Goal: Task Accomplishment & Management: Complete application form

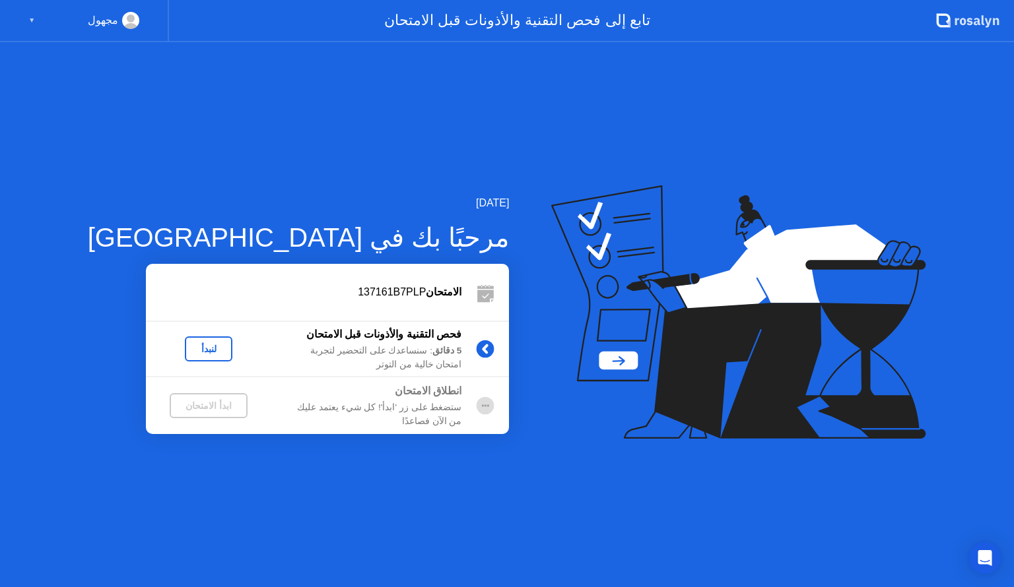
click at [190, 346] on div "لنبدأ" at bounding box center [208, 349] width 37 height 11
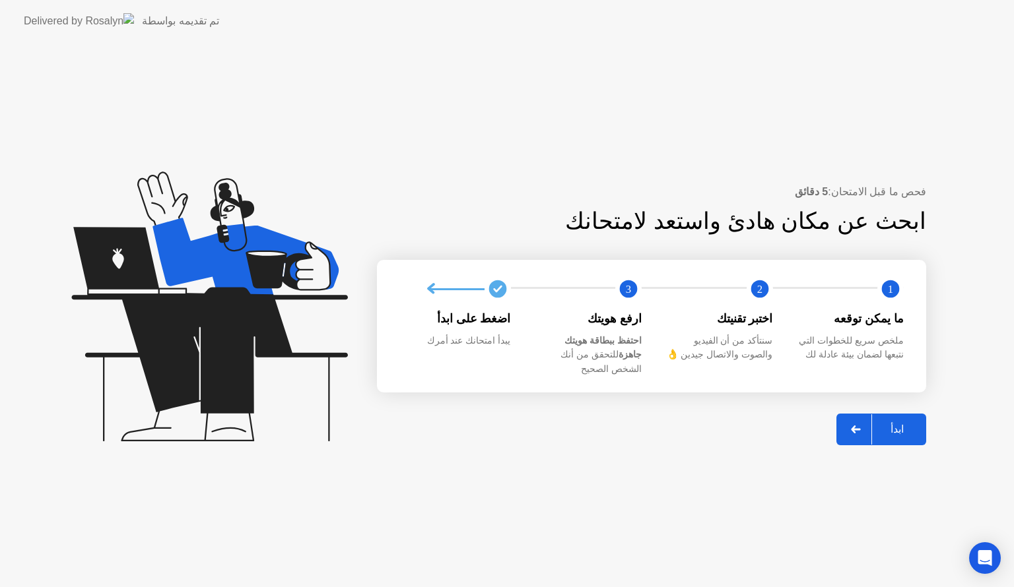
click at [902, 423] on div "ابدأ" at bounding box center [897, 429] width 50 height 13
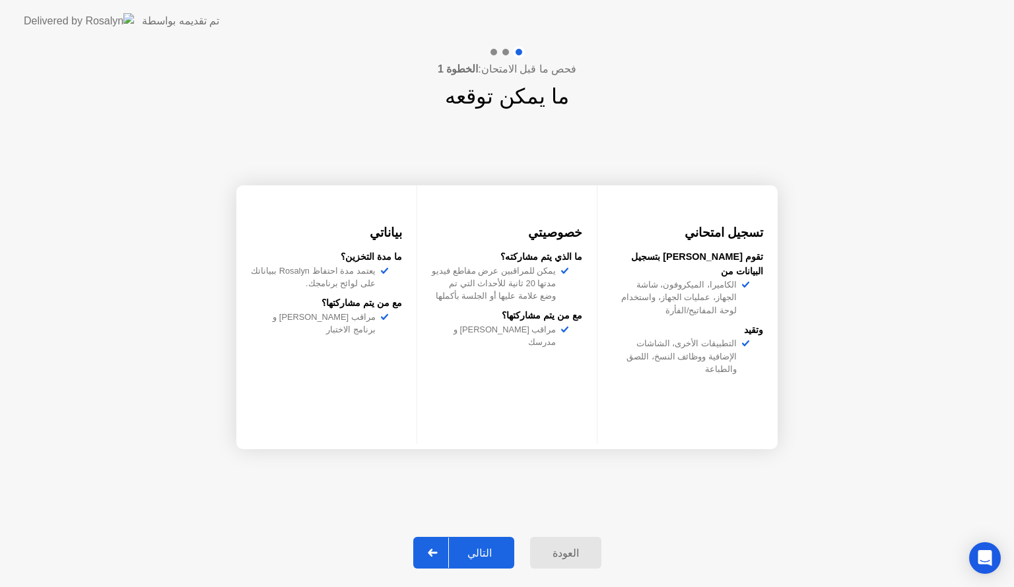
click at [486, 554] on div "التالي" at bounding box center [479, 553] width 61 height 13
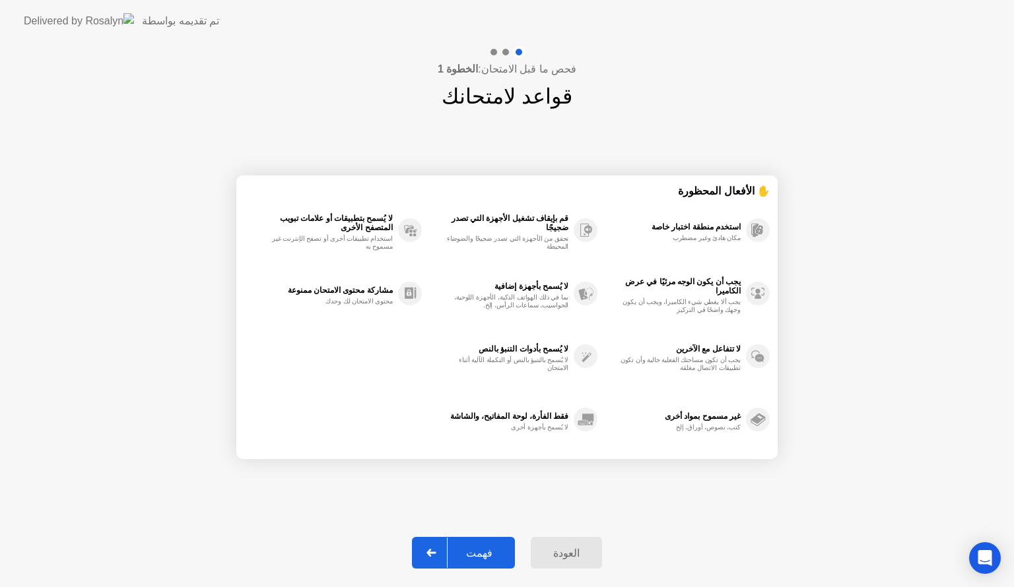
click at [486, 554] on div "فهمت" at bounding box center [479, 553] width 63 height 13
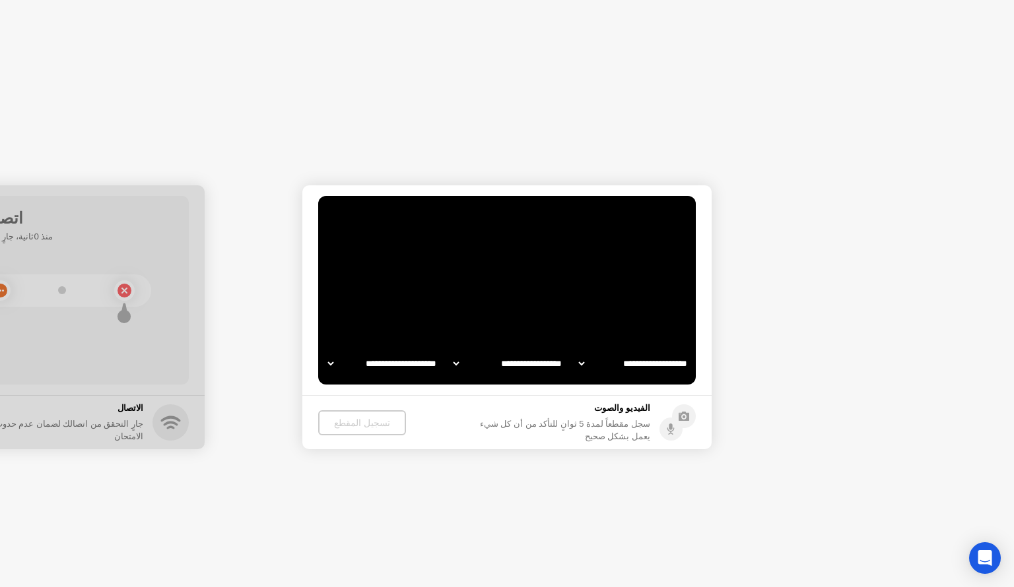
select select "**********"
select select "*******"
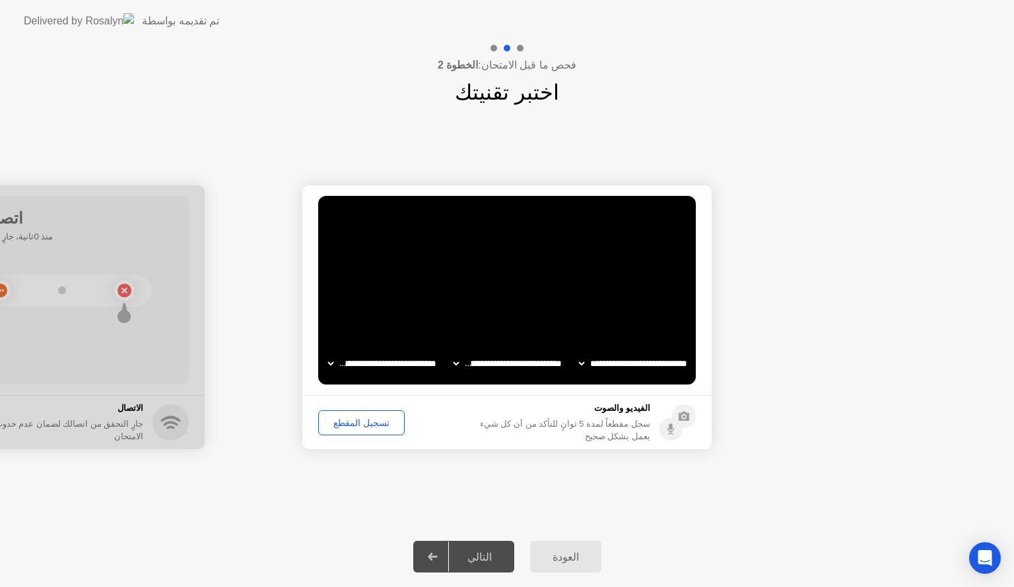
drag, startPoint x: 135, startPoint y: 237, endPoint x: 208, endPoint y: 206, distance: 79.0
click at [475, 556] on div "التالي" at bounding box center [479, 557] width 61 height 13
click at [492, 564] on div "التالي" at bounding box center [479, 557] width 61 height 13
click at [349, 420] on div "تسجيل المقطع" at bounding box center [361, 423] width 77 height 11
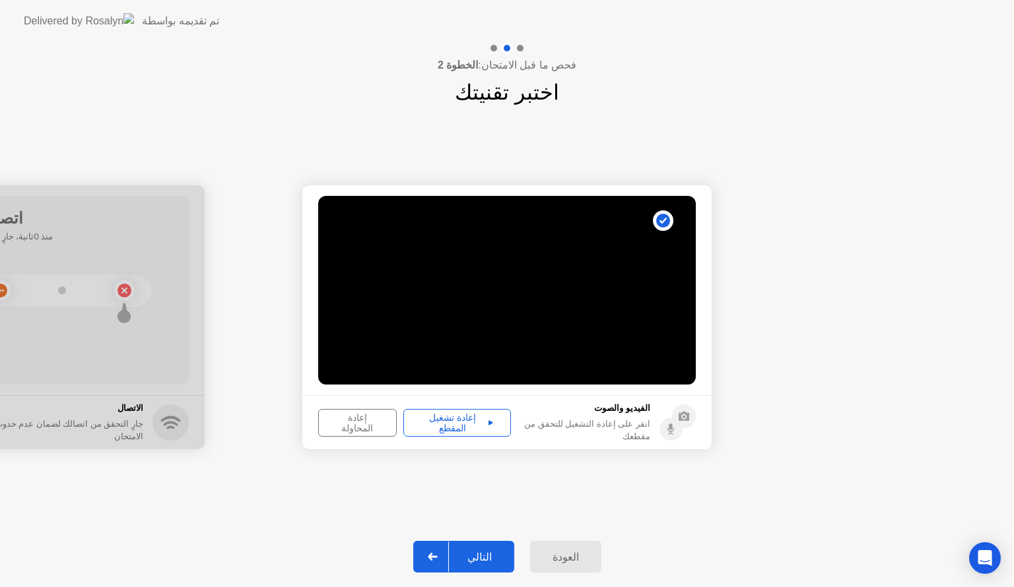
click at [481, 557] on div "التالي" at bounding box center [479, 557] width 61 height 13
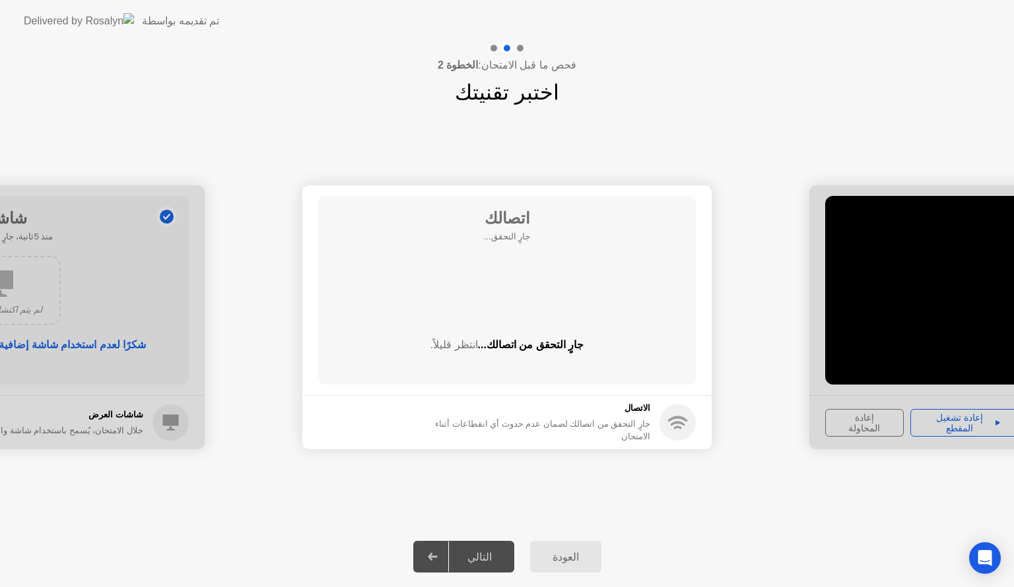
click at [989, 421] on div at bounding box center [1013, 317] width 409 height 264
click at [566, 567] on button "العودة" at bounding box center [565, 557] width 71 height 32
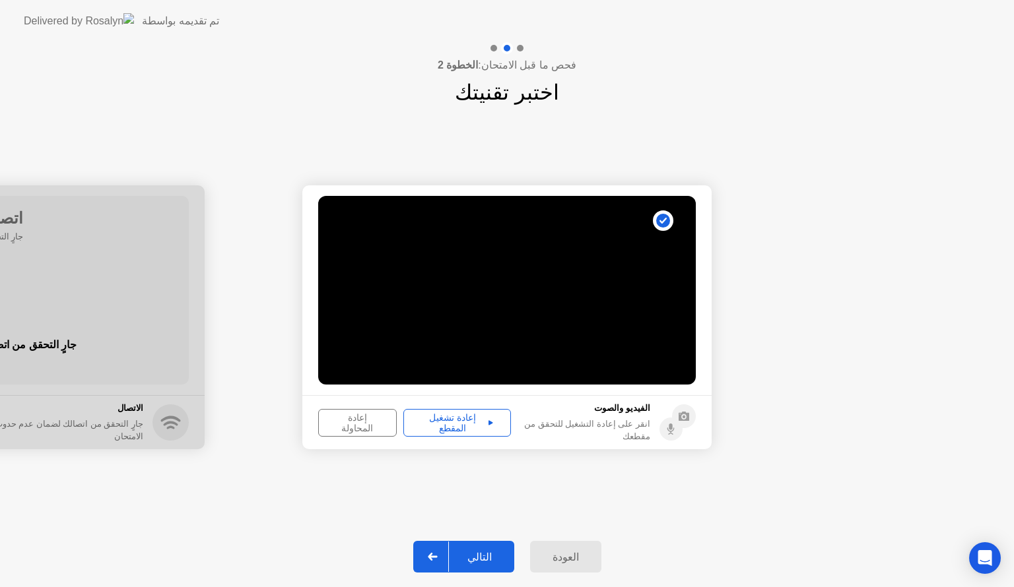
click at [488, 422] on icon at bounding box center [490, 422] width 5 height 5
click at [488, 556] on div "التالي" at bounding box center [479, 557] width 61 height 13
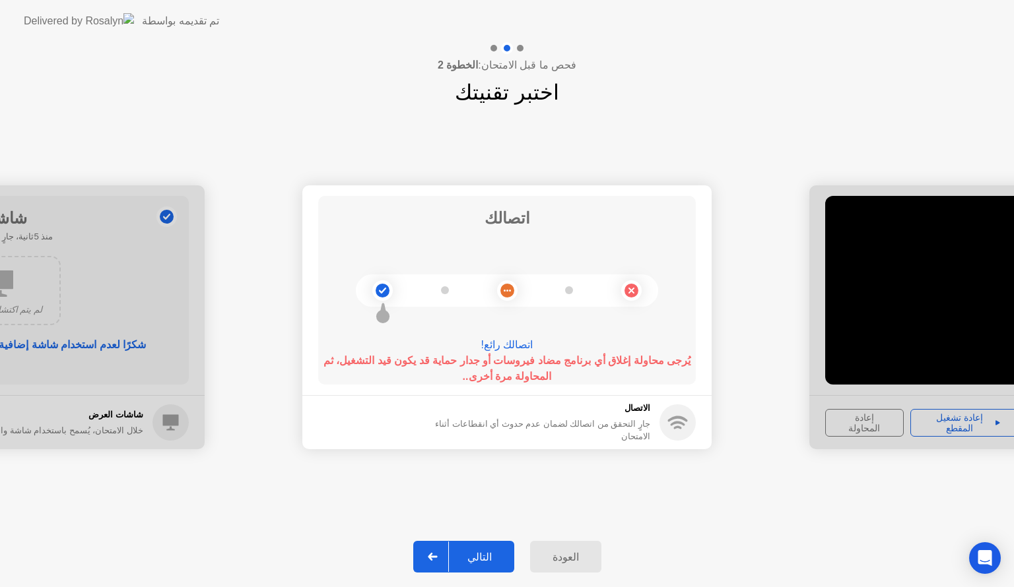
click at [488, 556] on div "التالي" at bounding box center [479, 557] width 61 height 13
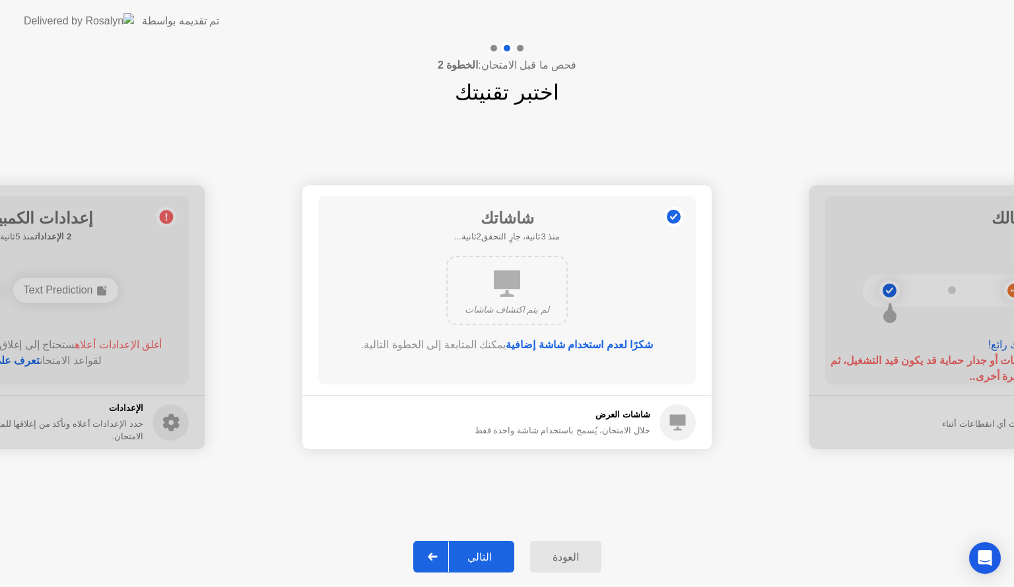
click at [488, 556] on div "التالي" at bounding box center [479, 557] width 61 height 13
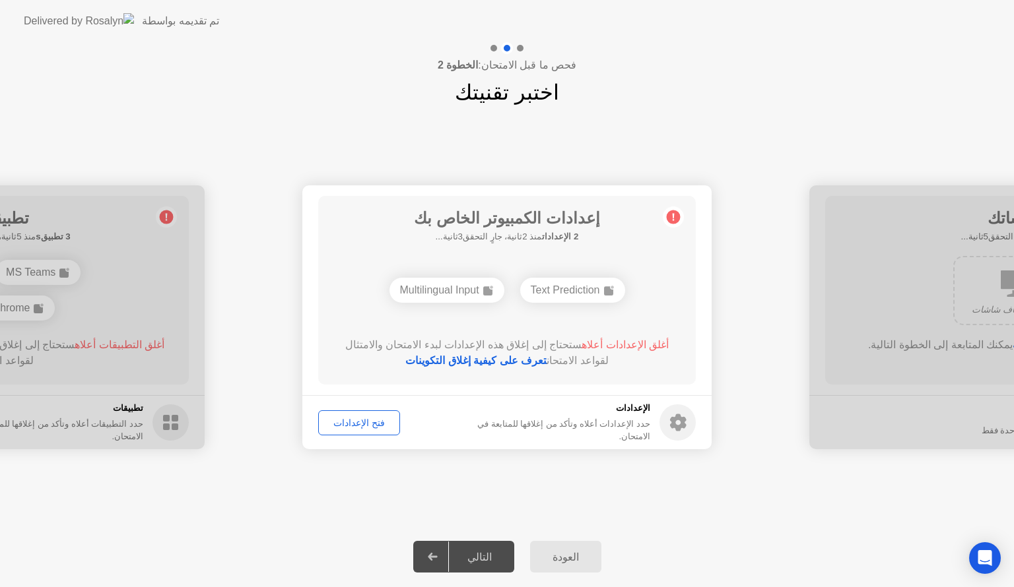
click at [358, 422] on div "فتح الإعدادات" at bounding box center [359, 423] width 73 height 11
click at [517, 356] on link "تعرف على كيفية إغلاق التكوينات" at bounding box center [475, 360] width 141 height 11
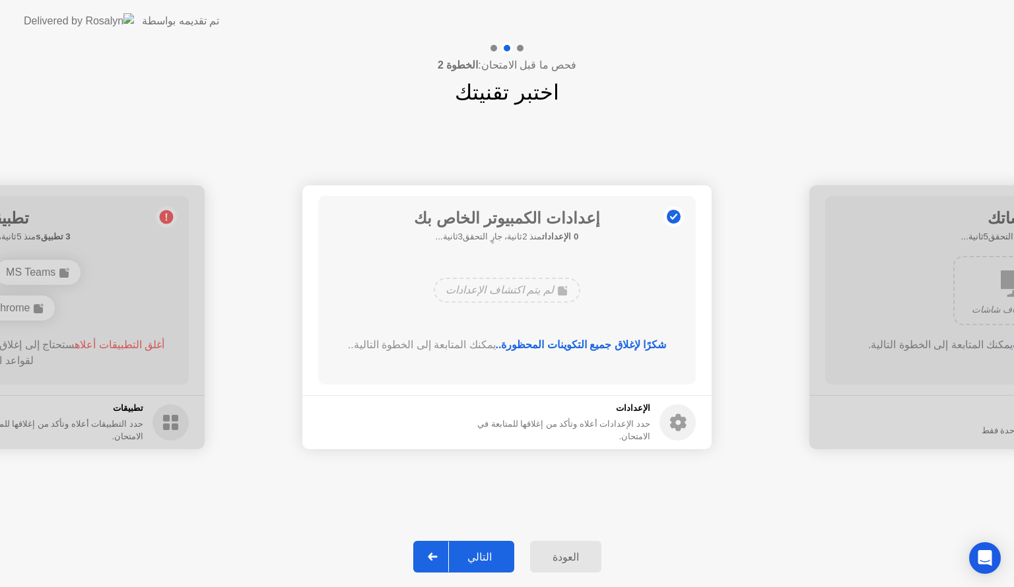
click at [484, 557] on div "التالي" at bounding box center [479, 557] width 61 height 13
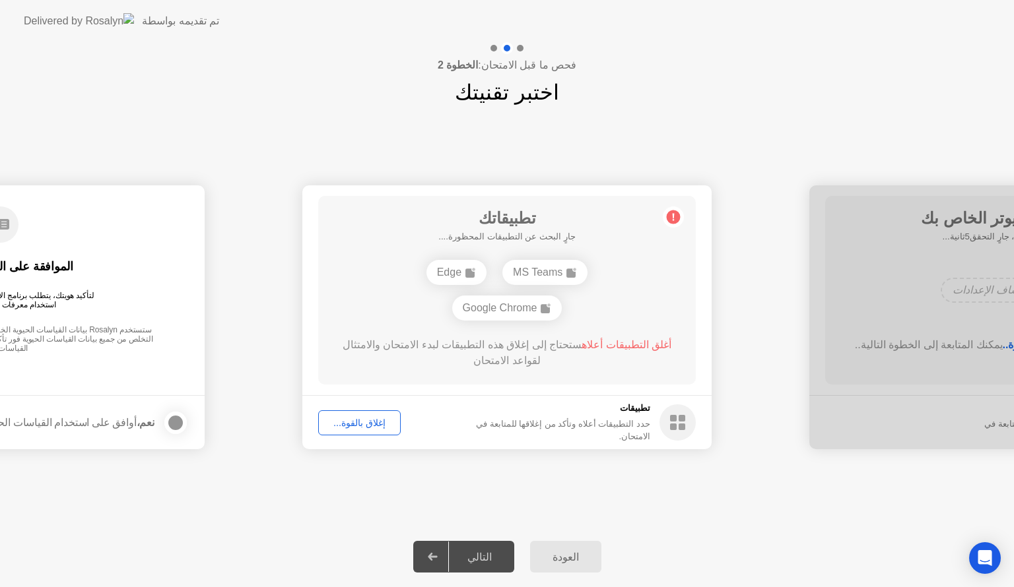
click at [622, 346] on span "أغلق التطبيقات أعلاه" at bounding box center [627, 344] width 90 height 11
click at [888, 91] on div "فحص ما قبل الامتحان: الخطوة 2 اختبر تقنيتك" at bounding box center [507, 75] width 1014 height 66
click at [716, 509] on div "**********" at bounding box center [507, 317] width 1014 height 418
click at [362, 422] on div "إغلاق بالقوة..." at bounding box center [359, 423] width 73 height 11
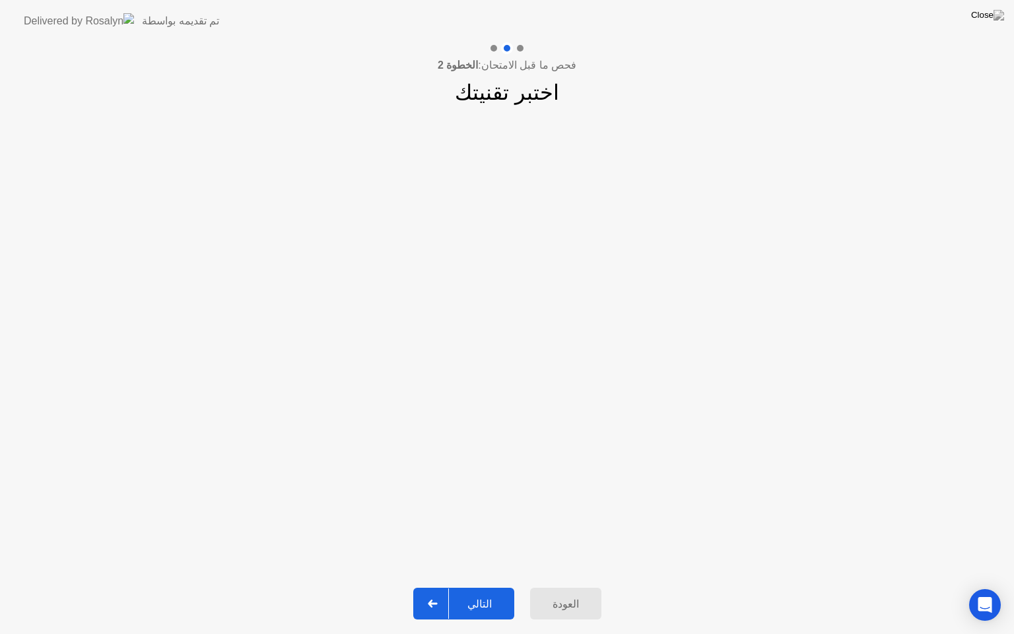
click at [486, 587] on div "التالي" at bounding box center [479, 603] width 61 height 13
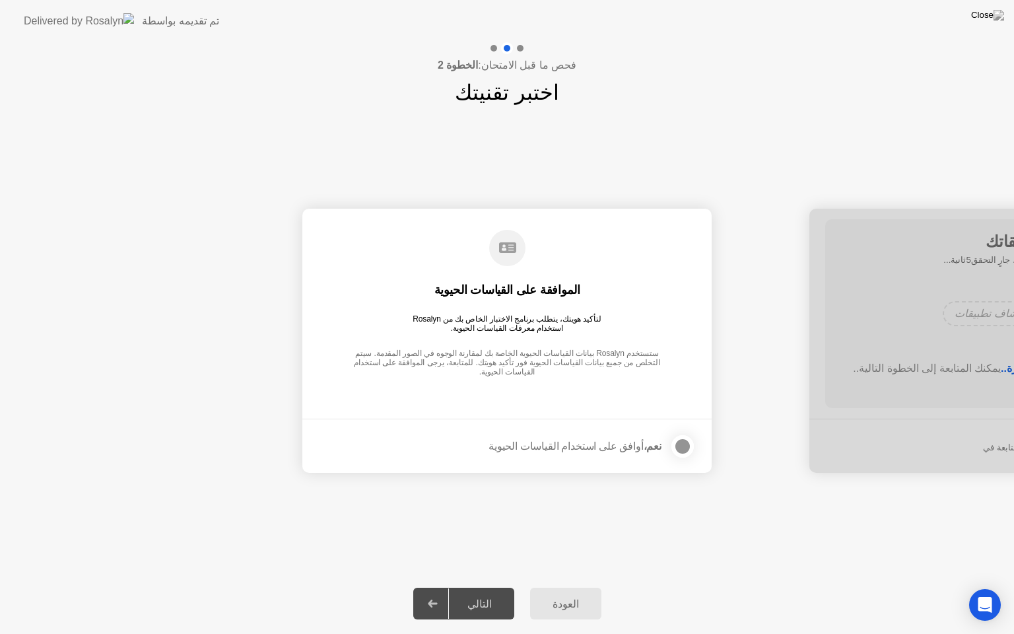
click at [682, 451] on div at bounding box center [683, 446] width 16 height 16
click at [490, 587] on div "التالي" at bounding box center [479, 603] width 61 height 13
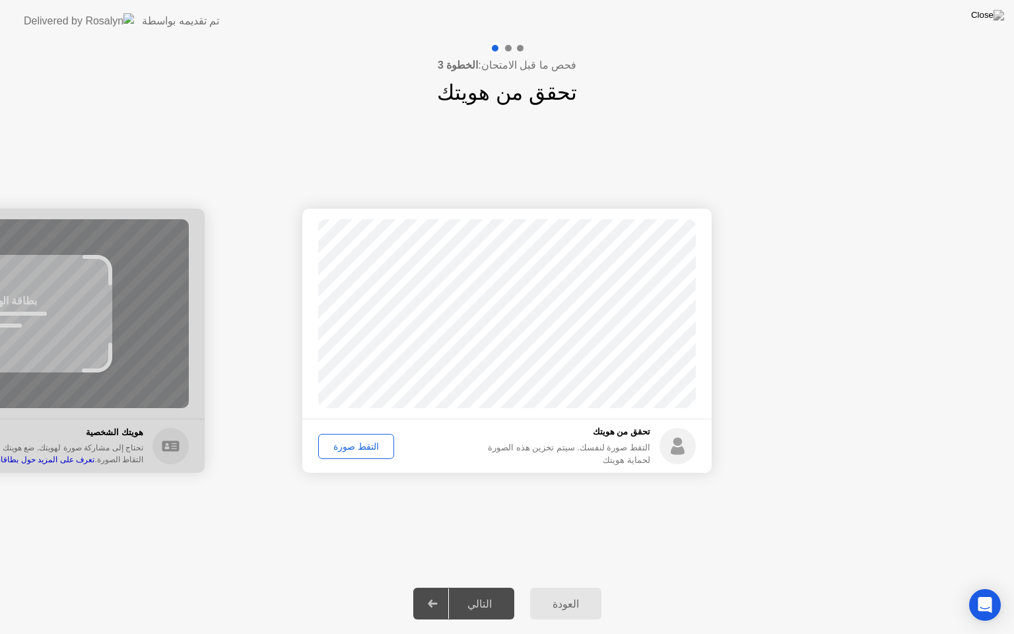
click at [360, 447] on div "التقط صورة" at bounding box center [356, 446] width 67 height 11
click at [488, 587] on div "التالي" at bounding box center [479, 603] width 61 height 13
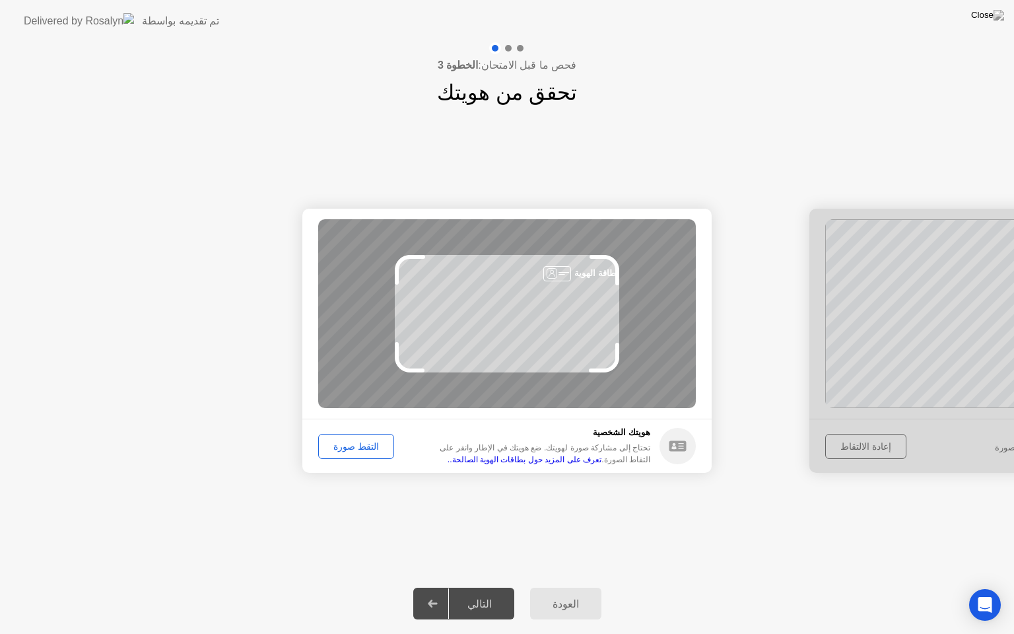
click at [354, 444] on div "التقط صورة" at bounding box center [356, 446] width 67 height 11
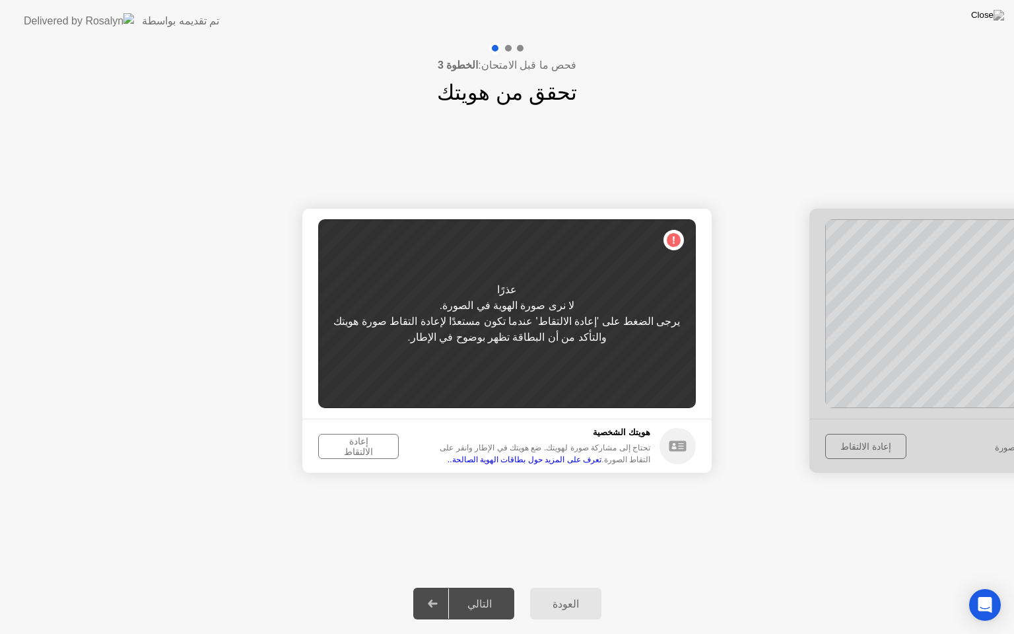
click at [681, 449] on icon at bounding box center [677, 445] width 17 height 11
click at [372, 445] on div "إعادة الالتقاط" at bounding box center [358, 446] width 71 height 21
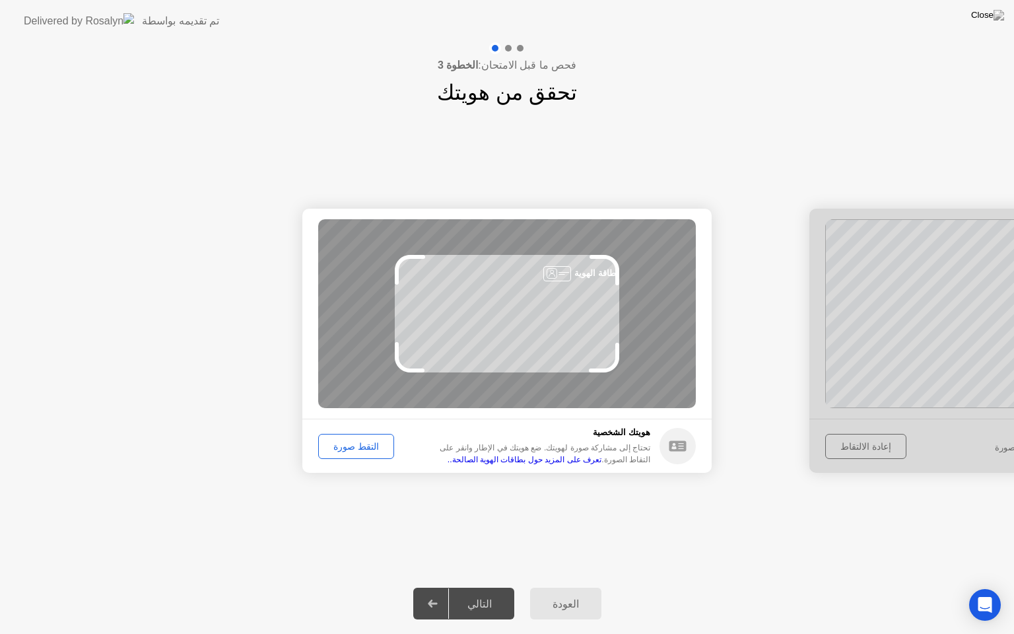
click at [354, 446] on div "التقط صورة" at bounding box center [356, 446] width 67 height 11
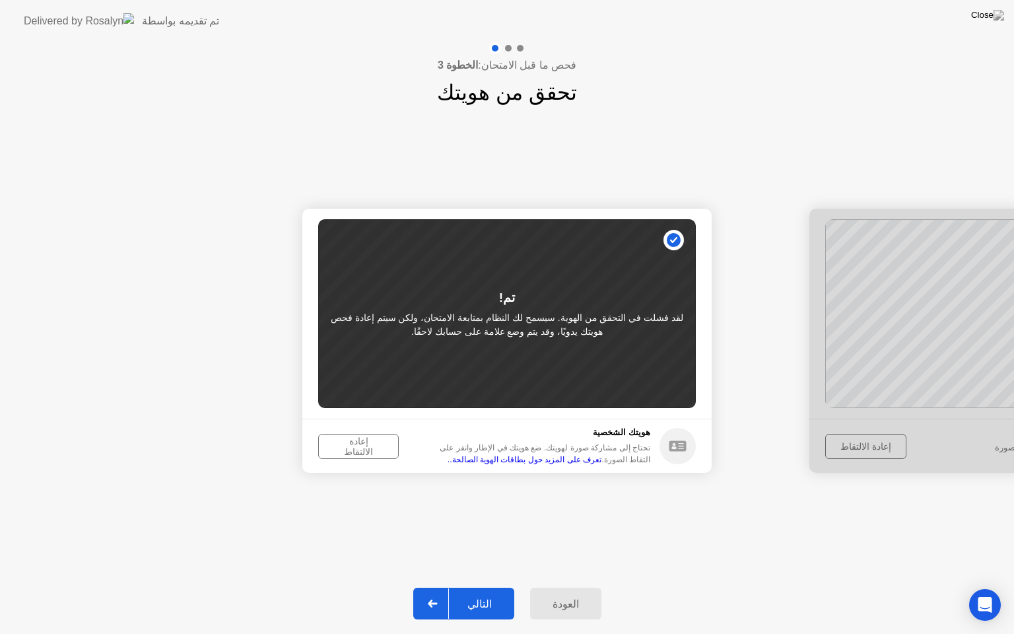
click at [354, 446] on div "إعادة الالتقاط" at bounding box center [358, 446] width 71 height 21
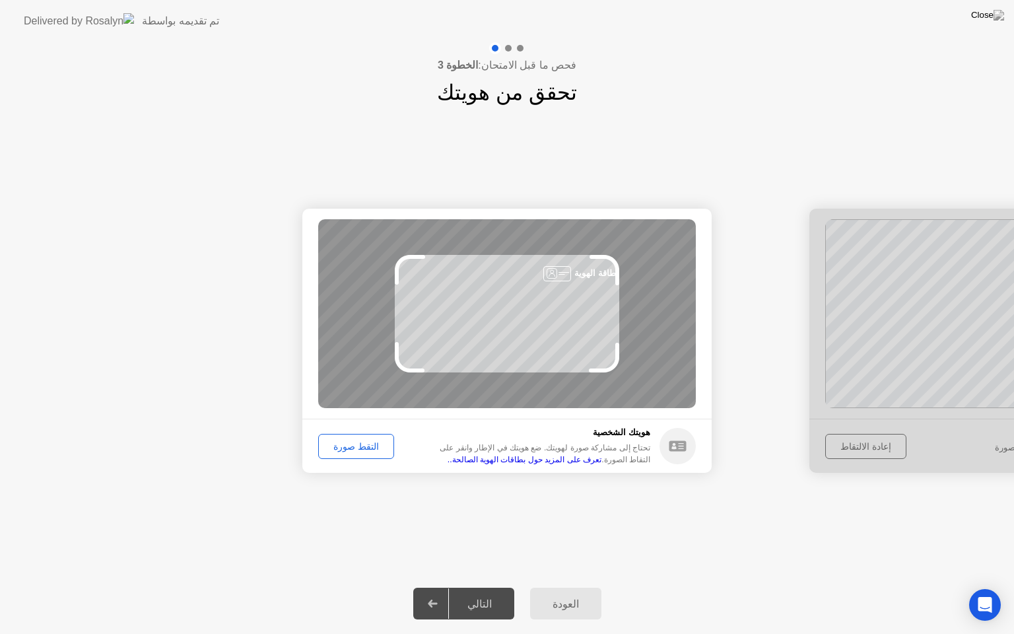
click at [354, 446] on div "التقط صورة" at bounding box center [356, 446] width 67 height 11
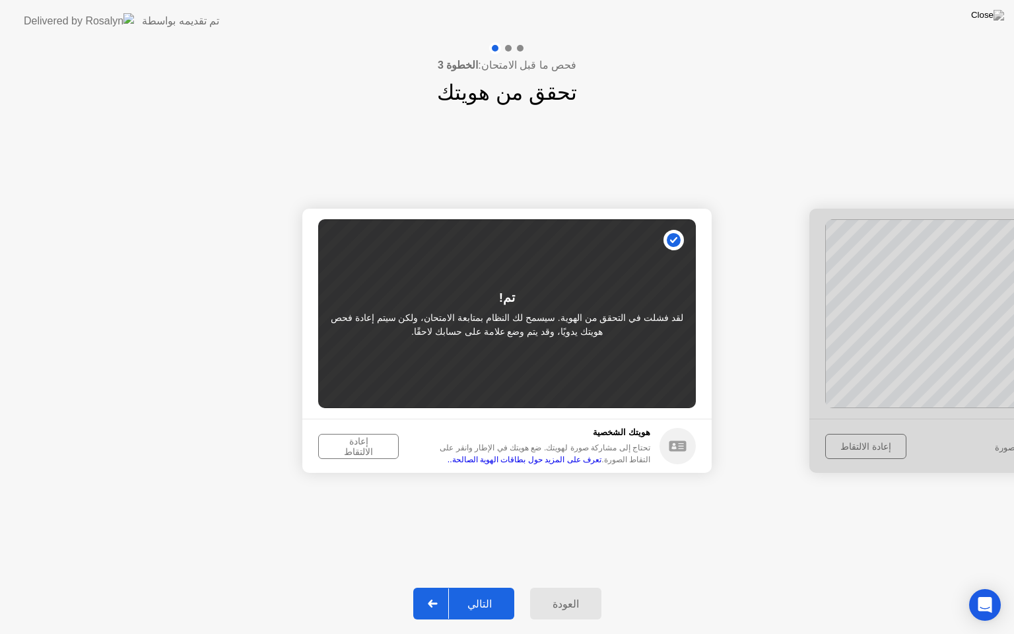
click at [360, 449] on div "إعادة الالتقاط" at bounding box center [358, 446] width 71 height 21
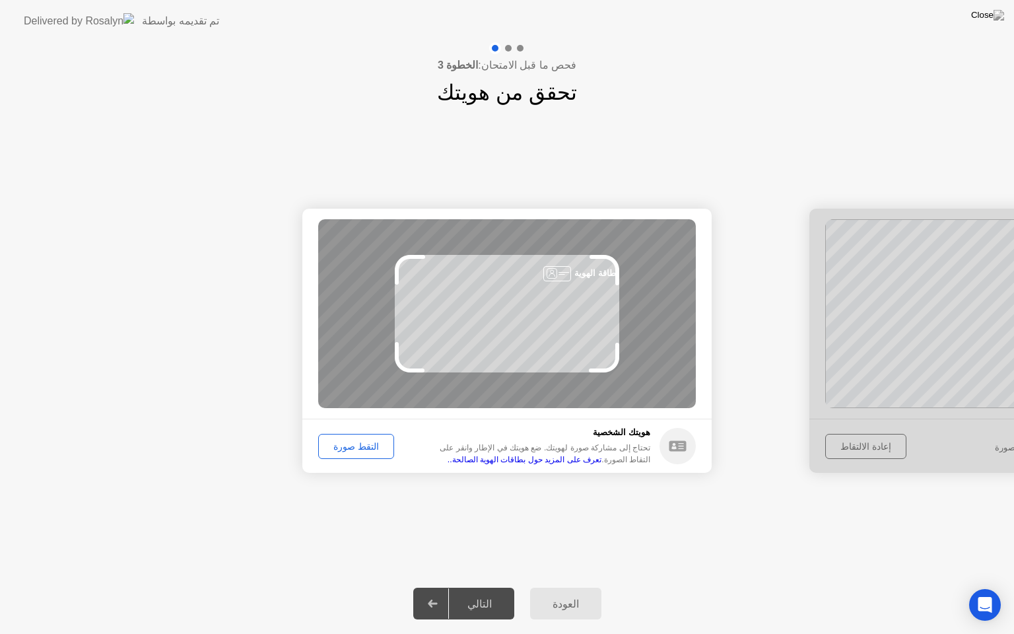
click at [360, 449] on div "التقط صورة" at bounding box center [356, 446] width 67 height 11
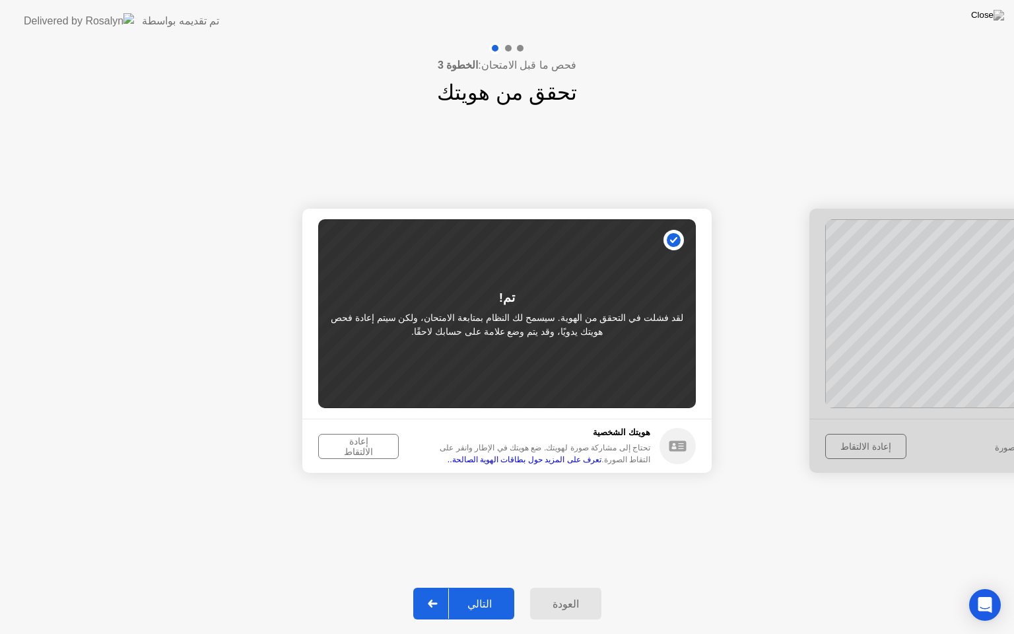
click at [601, 459] on link "تعرف على المزيد حول بطاقات الهوية الصالحة.." at bounding box center [525, 459] width 154 height 9
click at [353, 444] on div "إعادة الالتقاط" at bounding box center [358, 446] width 71 height 21
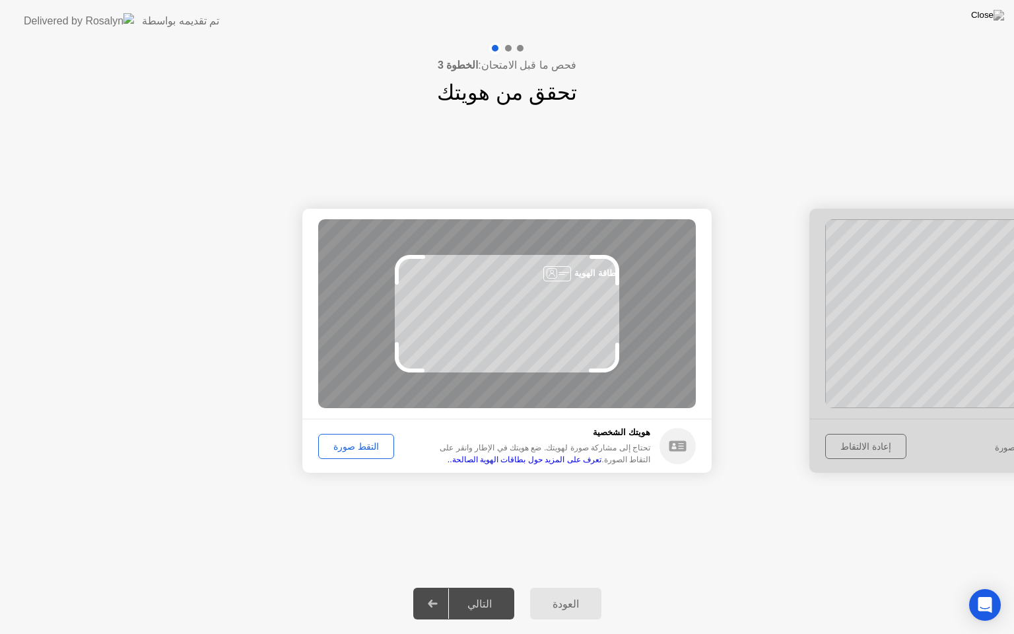
click at [347, 448] on div "التقط صورة" at bounding box center [356, 446] width 67 height 11
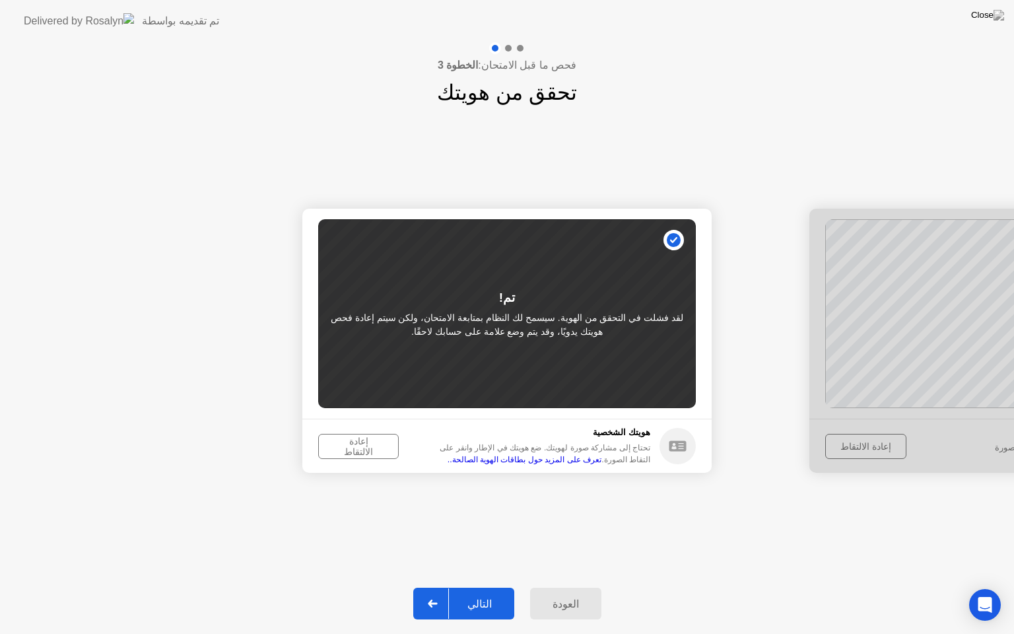
click at [347, 448] on div "إعادة الالتقاط" at bounding box center [358, 446] width 71 height 21
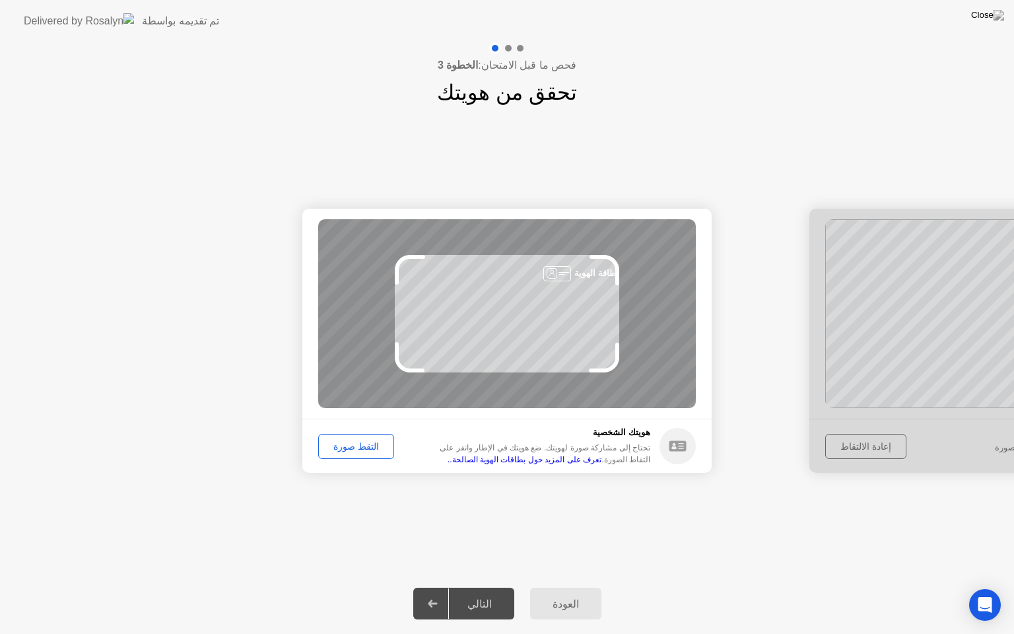
click at [347, 448] on div "التقط صورة" at bounding box center [356, 446] width 67 height 11
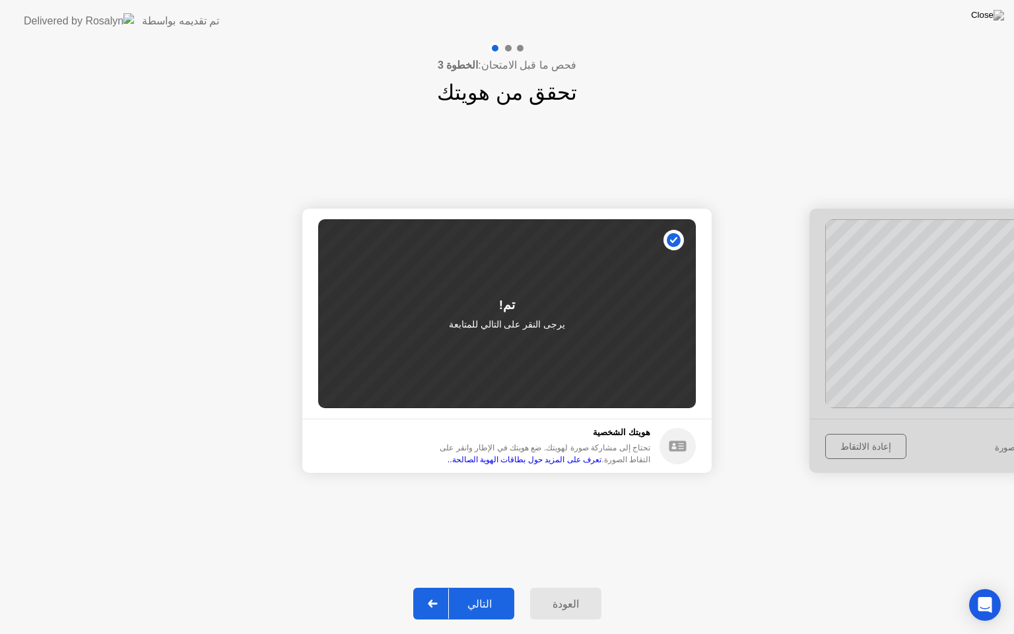
click at [481, 587] on div "التالي" at bounding box center [479, 603] width 61 height 13
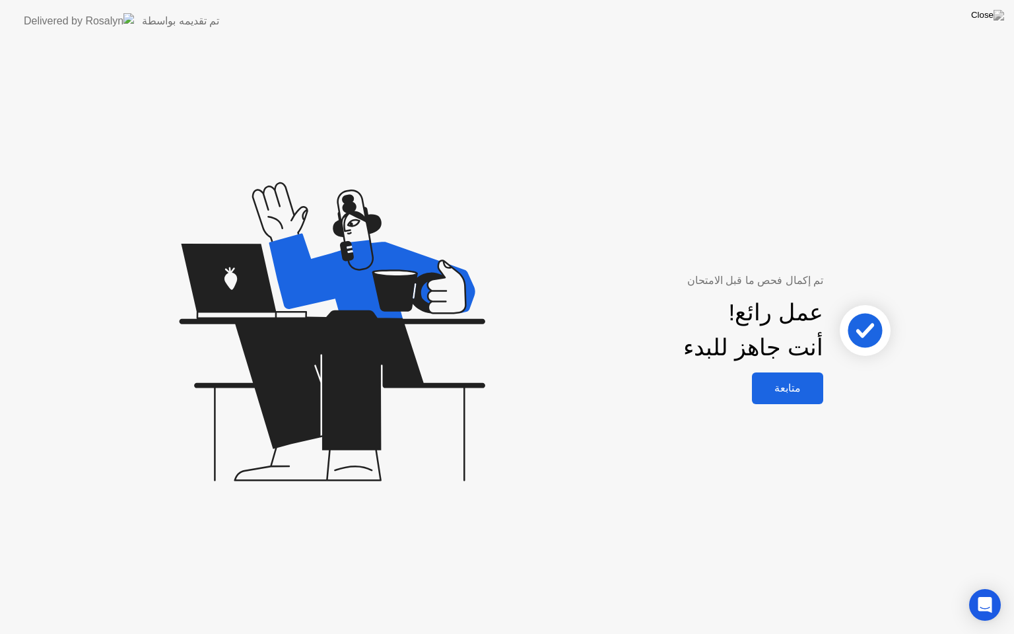
click at [801, 394] on div "متابعة" at bounding box center [787, 388] width 63 height 13
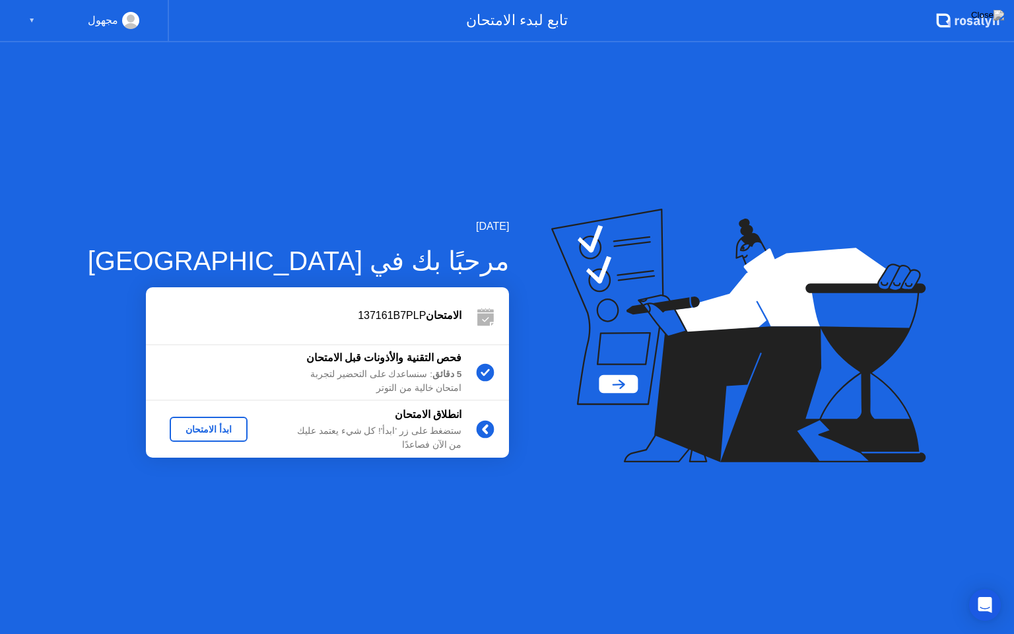
click at [175, 425] on div "ابدأ الامتحان" at bounding box center [208, 429] width 67 height 11
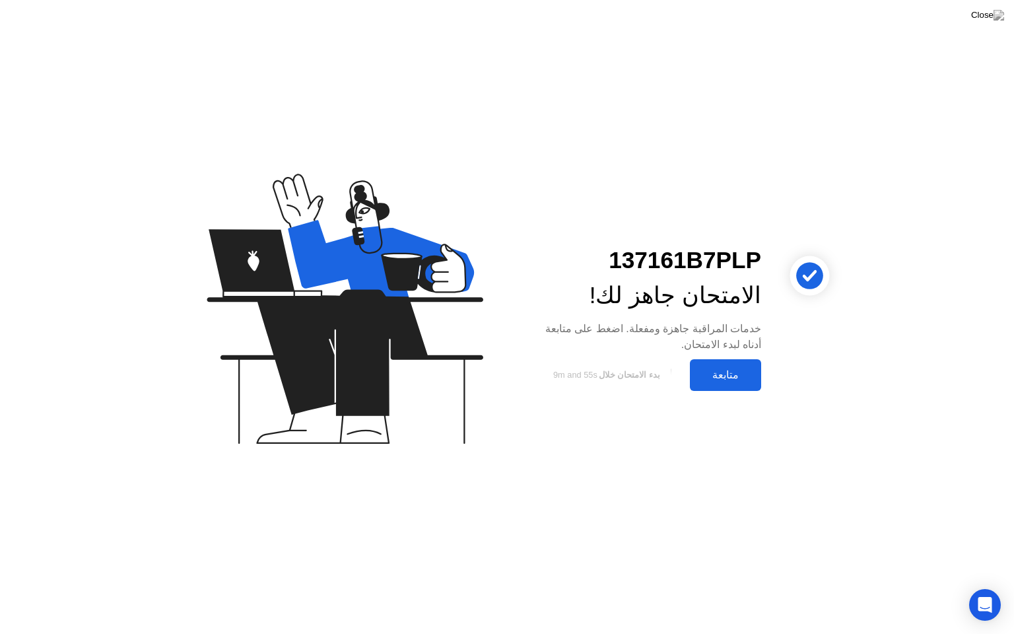
click at [733, 374] on div "متابعة" at bounding box center [725, 374] width 63 height 13
